Goal: Task Accomplishment & Management: Complete application form

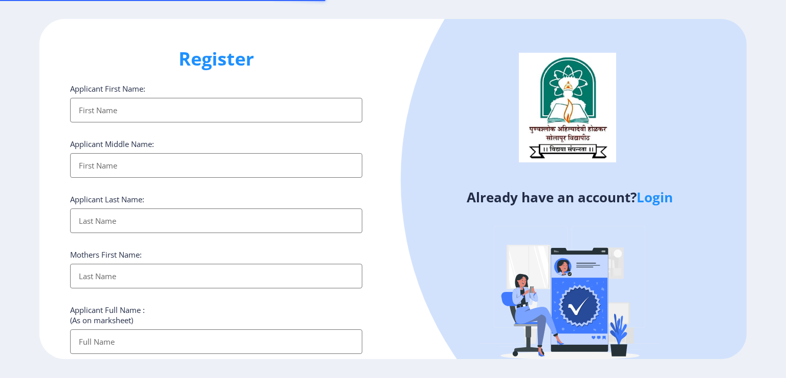
select select
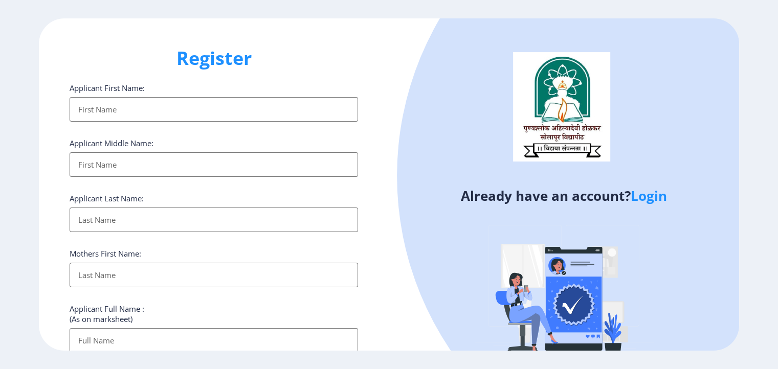
scroll to position [82, 0]
click at [778, 367] on div "Register Applicant First Name: Applicant Middle Name: Applicant Last Name: Moth…" at bounding box center [389, 184] width 778 height 369
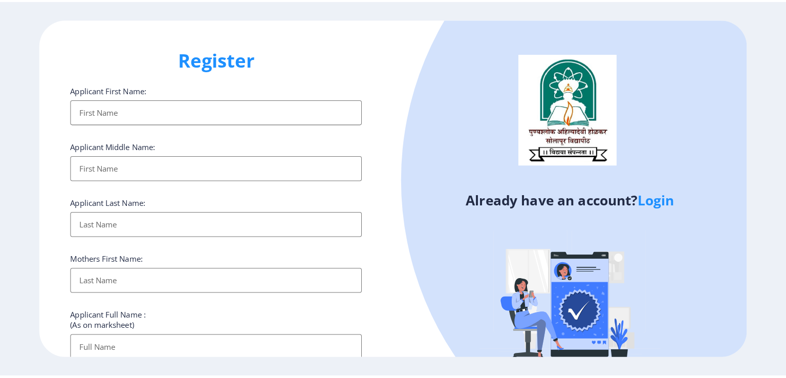
scroll to position [0, 0]
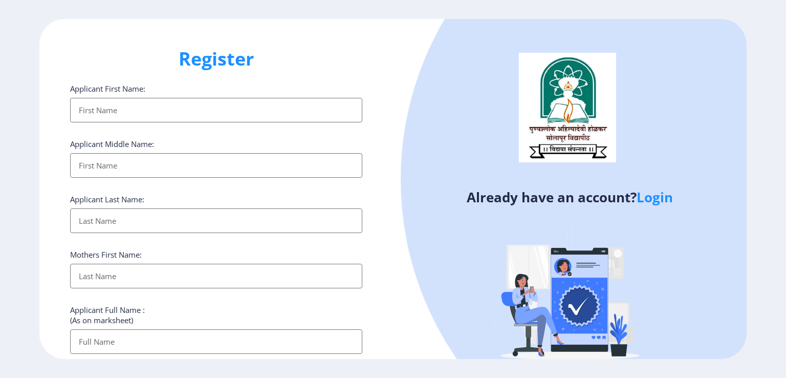
click at [476, 146] on div at bounding box center [715, 179] width 629 height 629
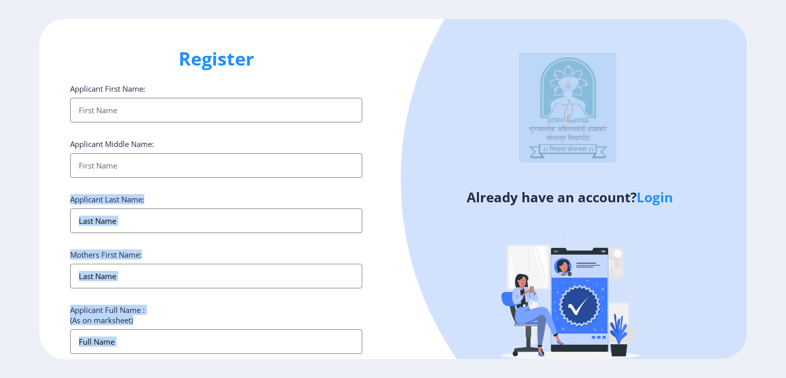
drag, startPoint x: 785, startPoint y: 49, endPoint x: 256, endPoint y: 226, distance: 558.2
click at [256, 226] on ngx-register "Register Applicant First Name: Applicant Middle Name: Applicant Last Name: Moth…" at bounding box center [393, 189] width 786 height 340
click at [256, 226] on input "Applicant First Name:" at bounding box center [216, 220] width 292 height 25
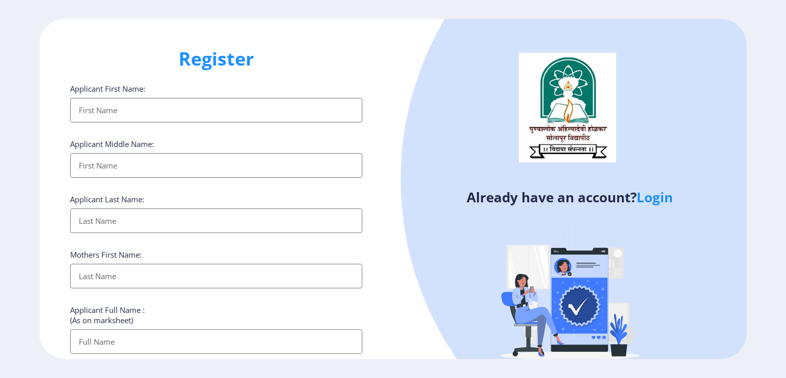
click at [273, 107] on input "Applicant First Name:" at bounding box center [216, 110] width 292 height 25
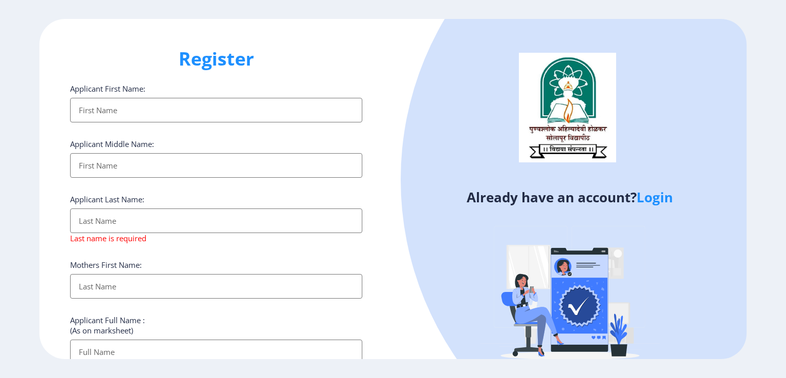
click at [322, 99] on input "Applicant First Name:" at bounding box center [216, 110] width 292 height 25
click at [106, 107] on input "Applicant First Name:" at bounding box center [216, 110] width 292 height 25
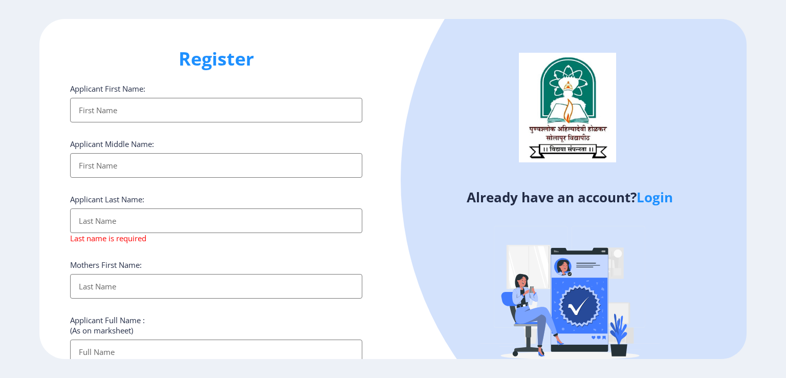
drag, startPoint x: 80, startPoint y: 113, endPoint x: 116, endPoint y: 109, distance: 36.0
click at [116, 109] on input "Applicant First Name:" at bounding box center [216, 110] width 292 height 25
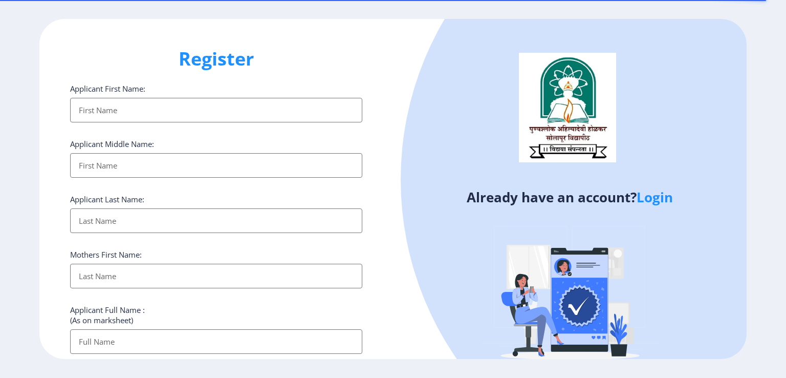
select select
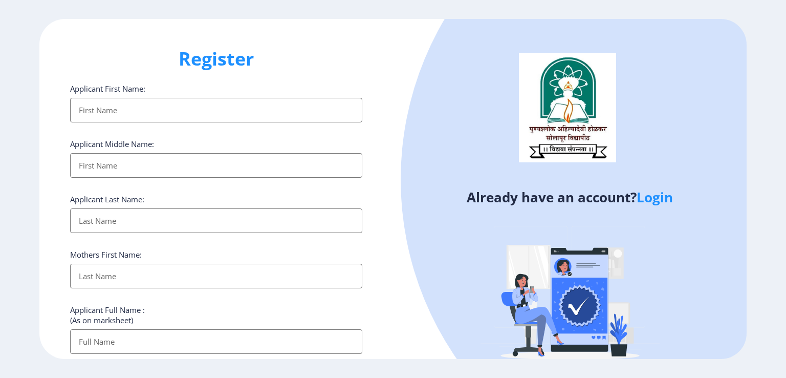
click at [776, 37] on ngx-register "Register Applicant First Name: Applicant Middle Name: Applicant Last Name: Moth…" at bounding box center [393, 189] width 786 height 340
click at [324, 153] on input "Applicant First Name:" at bounding box center [216, 165] width 292 height 25
click at [174, 336] on input "Applicant First Name:" at bounding box center [216, 341] width 292 height 25
click at [202, 106] on input "Applicant First Name:" at bounding box center [216, 110] width 292 height 25
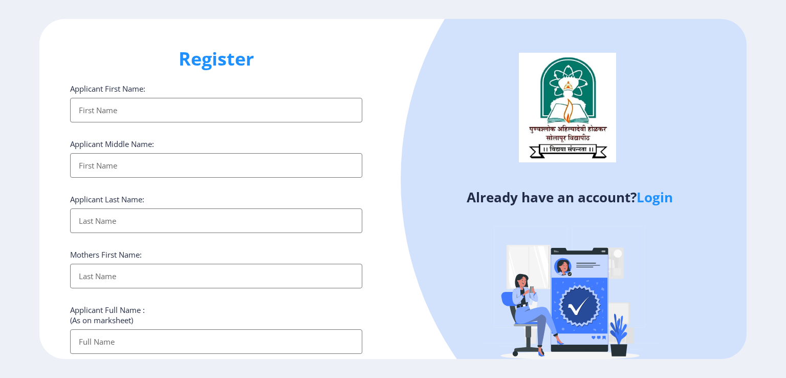
click at [116, 338] on input "Applicant First Name:" at bounding box center [216, 341] width 292 height 25
click at [446, 256] on div at bounding box center [715, 179] width 629 height 629
drag, startPoint x: 780, startPoint y: 123, endPoint x: 778, endPoint y: 152, distance: 28.7
click at [778, 152] on ngx-register "Register Applicant First Name: Applicant Middle Name: Applicant Last Name: Moth…" at bounding box center [393, 189] width 786 height 340
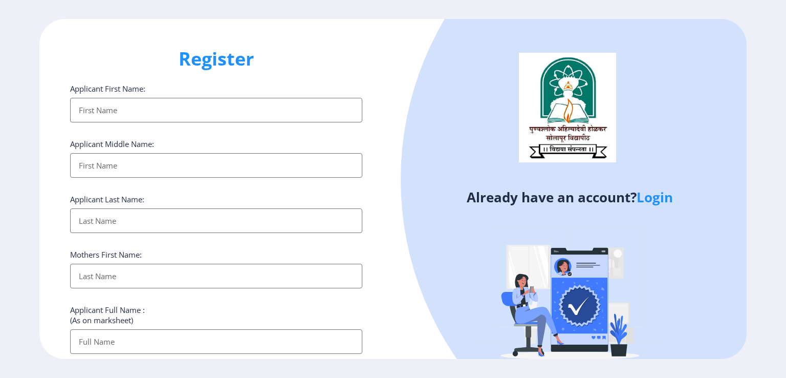
drag, startPoint x: 785, startPoint y: 115, endPoint x: 319, endPoint y: 305, distance: 504.0
drag, startPoint x: 303, startPoint y: 311, endPoint x: 314, endPoint y: 262, distance: 49.3
drag, startPoint x: 314, startPoint y: 262, endPoint x: 264, endPoint y: 78, distance: 191.3
click at [264, 78] on div "Register Applicant First Name: Applicant Middle Name: Applicant Last Name: Moth…" at bounding box center [216, 189] width 354 height 340
click at [248, 95] on div "Applicant First Name:" at bounding box center [216, 102] width 292 height 39
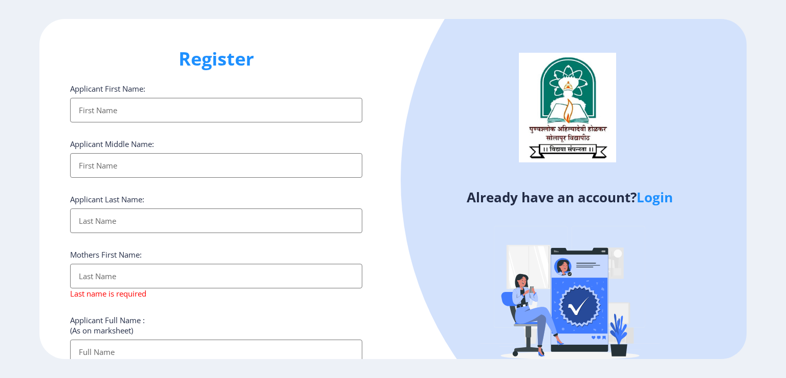
click at [236, 114] on input "Applicant First Name:" at bounding box center [216, 110] width 292 height 25
drag, startPoint x: 236, startPoint y: 114, endPoint x: 122, endPoint y: 117, distance: 114.2
click at [122, 117] on input "Applicant First Name:" at bounding box center [216, 110] width 292 height 25
click at [122, 118] on input "Applicant First Name:" at bounding box center [216, 110] width 292 height 25
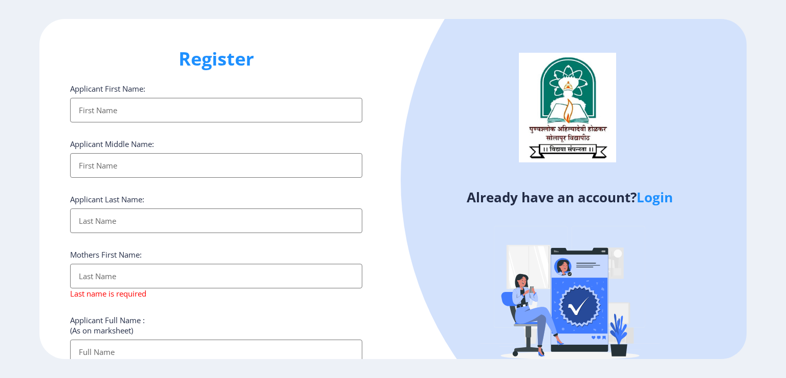
click at [122, 118] on input "Applicant First Name:" at bounding box center [216, 110] width 292 height 25
click at [145, 90] on label "Applicant First Name:" at bounding box center [107, 88] width 75 height 10
click at [145, 98] on input "Applicant First Name:" at bounding box center [216, 110] width 292 height 25
